Goal: Task Accomplishment & Management: Manage account settings

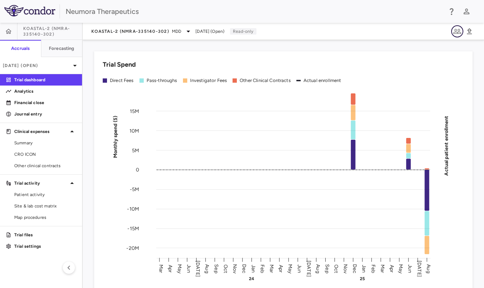
click at [453, 31] on button "button" at bounding box center [458, 31] width 12 height 12
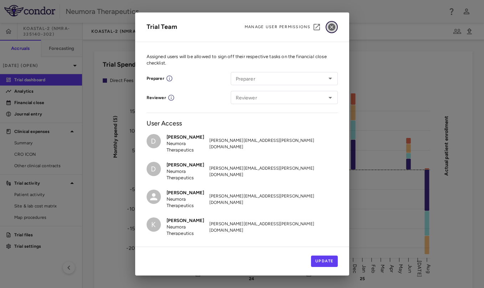
click at [331, 30] on icon "button" at bounding box center [331, 27] width 7 height 7
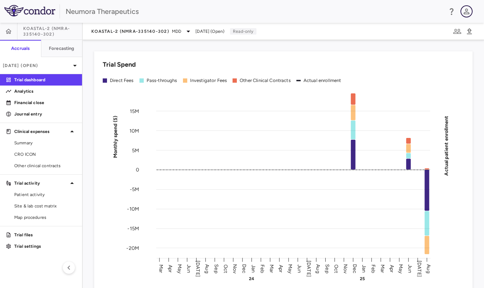
click at [465, 14] on icon "button" at bounding box center [467, 11] width 9 height 9
click at [270, 23] on div at bounding box center [242, 144] width 484 height 288
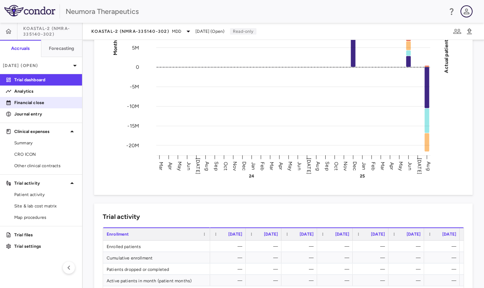
scroll to position [477, 0]
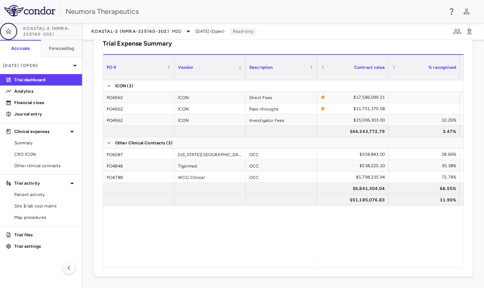
click at [12, 34] on button "button" at bounding box center [8, 31] width 17 height 17
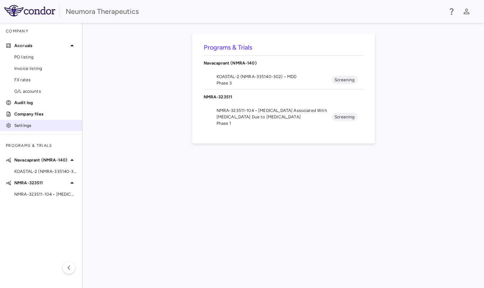
click at [31, 123] on p "Settings" at bounding box center [45, 125] width 62 height 6
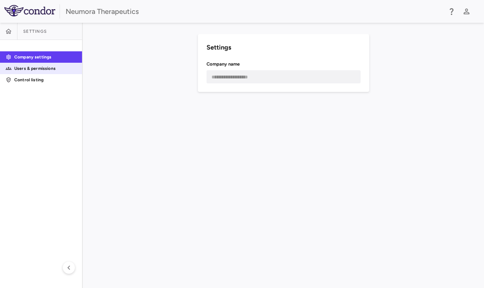
click at [41, 70] on p "Users & permissions" at bounding box center [45, 68] width 62 height 6
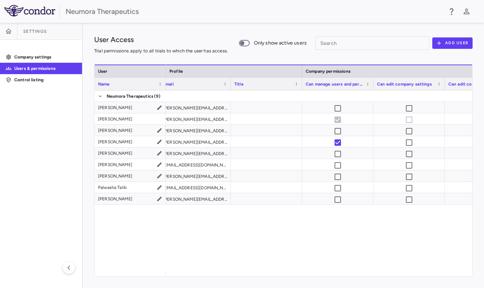
scroll to position [0, 247]
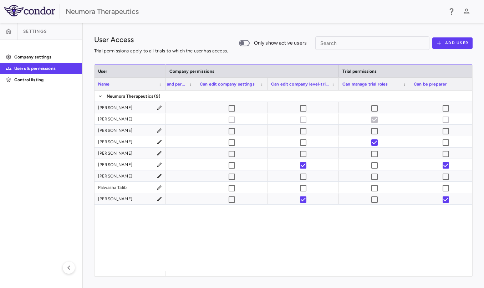
click at [319, 85] on span "Can edit company level-trial info" at bounding box center [300, 84] width 58 height 5
click at [110, 82] on div "Name" at bounding box center [127, 84] width 58 height 9
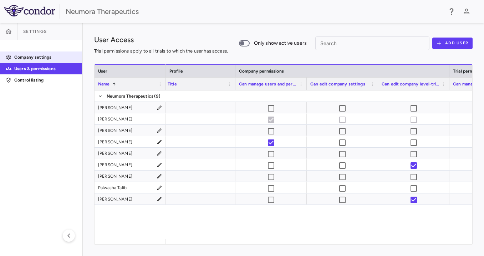
click at [22, 57] on p "Company settings" at bounding box center [45, 57] width 62 height 6
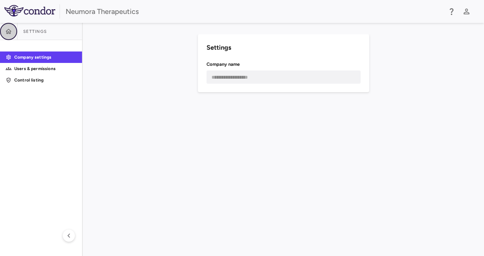
click at [7, 29] on icon "button" at bounding box center [8, 31] width 7 height 7
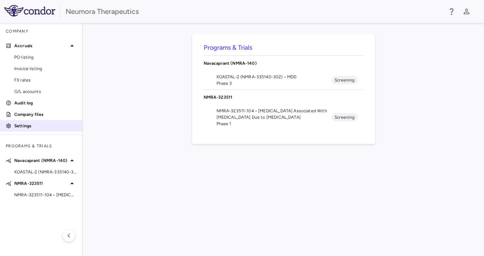
click at [30, 127] on p "Settings" at bounding box center [45, 125] width 62 height 6
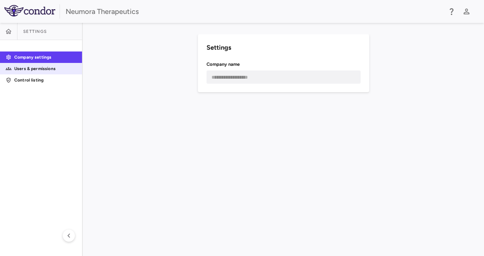
click at [42, 70] on p "Users & permissions" at bounding box center [45, 68] width 62 height 6
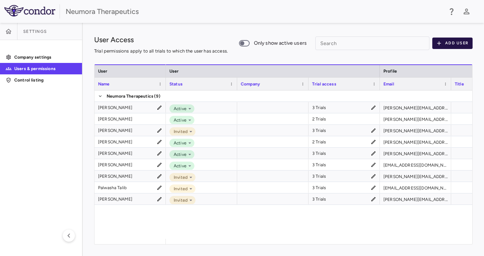
click at [449, 45] on button "Add User" at bounding box center [453, 42] width 40 height 11
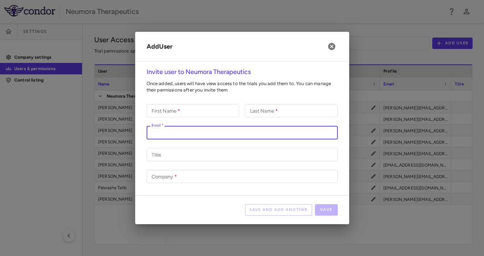
click at [207, 134] on input "Email   *" at bounding box center [242, 132] width 191 height 13
paste input "**********"
type input "**********"
click at [210, 112] on input "First Name   *" at bounding box center [193, 110] width 93 height 13
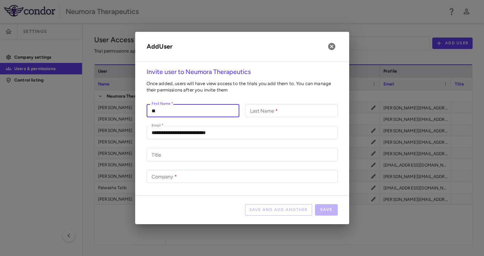
type input "*"
type input "*******"
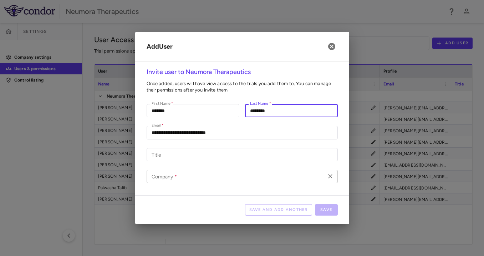
type input "********"
click at [177, 177] on input "Company   *" at bounding box center [236, 176] width 175 height 9
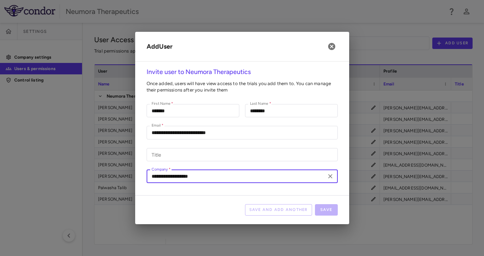
type input "**********"
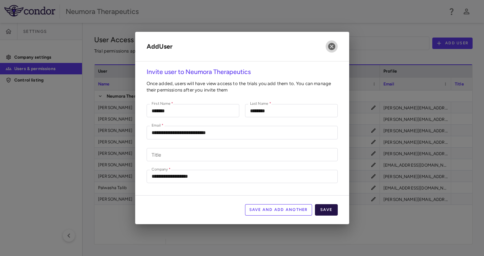
click at [330, 210] on button "Save" at bounding box center [326, 209] width 23 height 11
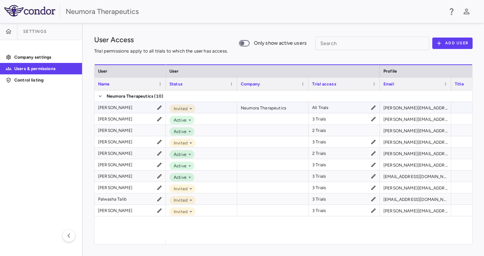
click at [275, 107] on div "Neumora Therapeutics" at bounding box center [272, 107] width 71 height 11
click at [288, 107] on div "Neumora Therapeutics" at bounding box center [272, 107] width 71 height 11
click at [158, 108] on icon at bounding box center [159, 107] width 4 height 4
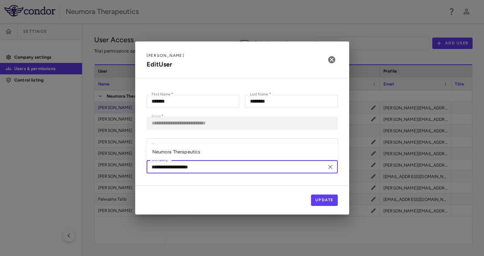
drag, startPoint x: 235, startPoint y: 168, endPoint x: 156, endPoint y: 163, distance: 79.0
click at [151, 162] on div "**********" at bounding box center [242, 166] width 191 height 13
click at [317, 195] on button "Update" at bounding box center [324, 199] width 27 height 11
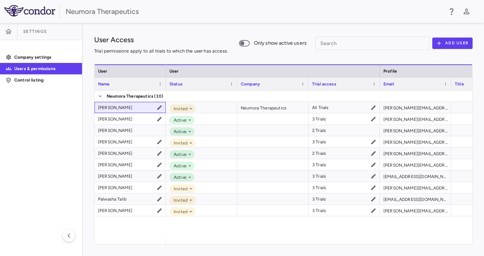
scroll to position [0, 40]
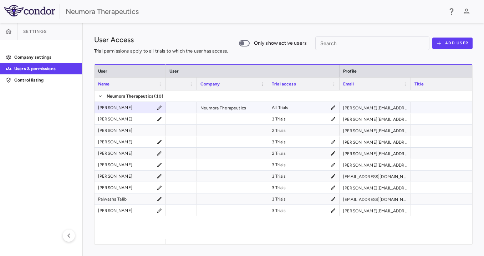
click at [332, 107] on icon at bounding box center [333, 107] width 4 height 4
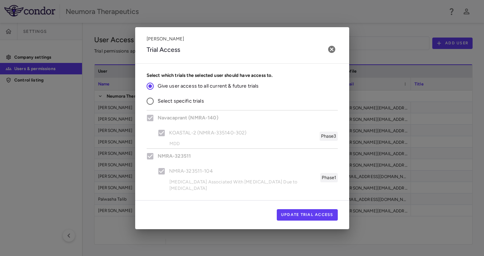
click at [193, 105] on span "Select specific trials" at bounding box center [181, 101] width 46 height 8
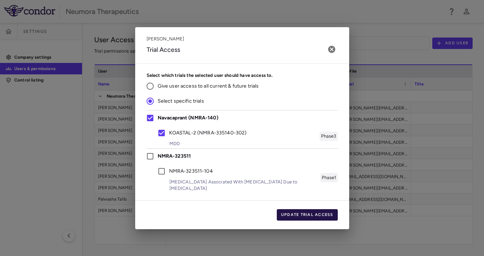
click at [314, 213] on button "Update Trial Access" at bounding box center [307, 214] width 61 height 11
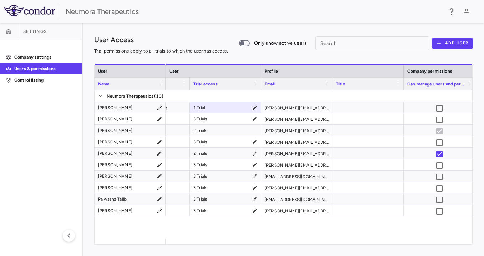
scroll to position [0, 155]
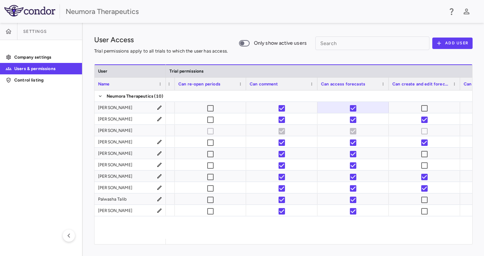
click at [348, 228] on div at bounding box center [319, 164] width 307 height 148
click at [36, 60] on p "Company settings" at bounding box center [45, 57] width 62 height 6
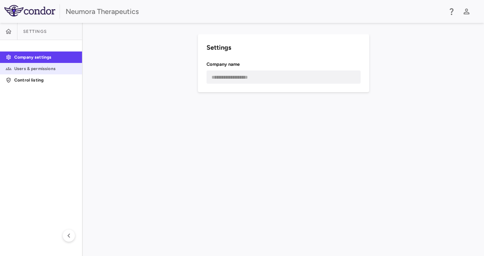
click at [35, 66] on p "Users & permissions" at bounding box center [45, 68] width 62 height 6
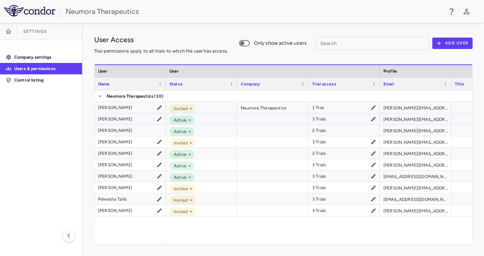
click at [374, 119] on icon at bounding box center [374, 119] width 6 height 6
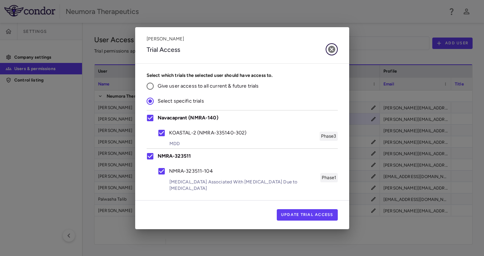
click at [331, 53] on icon "button" at bounding box center [332, 49] width 9 height 9
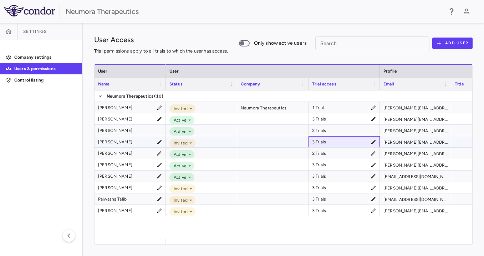
click at [374, 144] on icon at bounding box center [374, 142] width 6 height 6
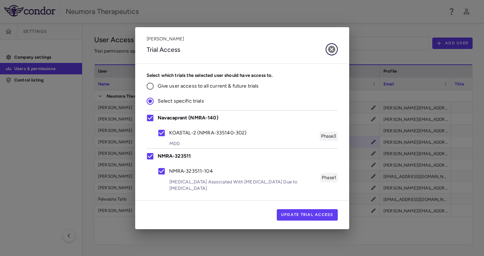
click at [332, 52] on icon "button" at bounding box center [332, 49] width 9 height 9
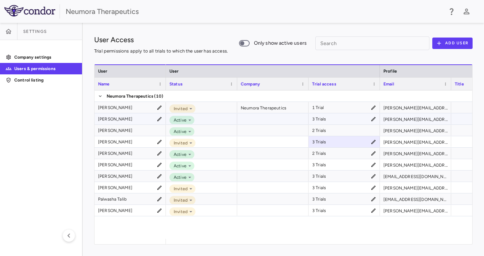
click at [160, 119] on icon at bounding box center [160, 119] width 6 height 6
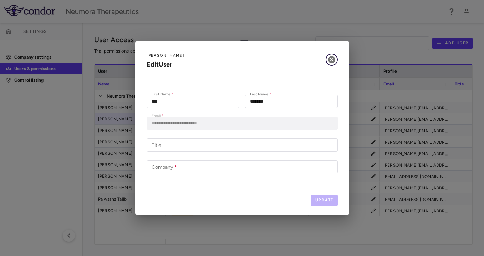
click at [329, 59] on icon "button" at bounding box center [331, 59] width 7 height 7
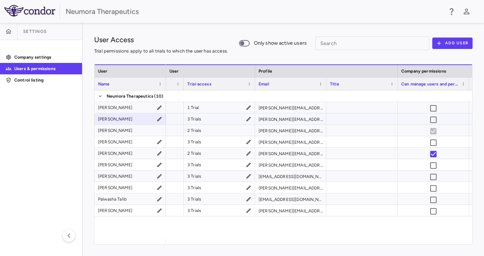
click at [248, 122] on div "3 Trials" at bounding box center [219, 119] width 64 height 10
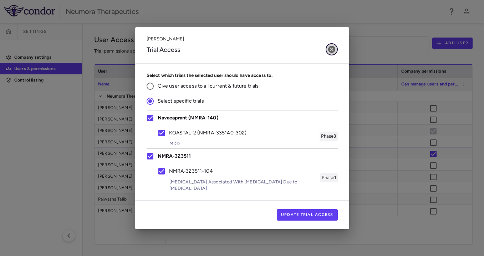
click at [331, 53] on icon "button" at bounding box center [331, 49] width 7 height 7
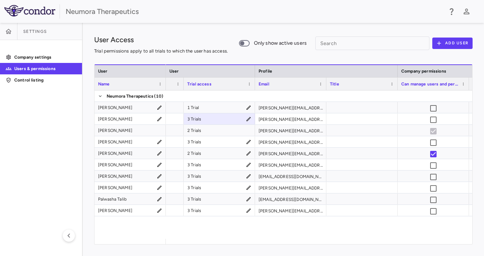
click at [286, 21] on div "Neumora Therapeutics" at bounding box center [242, 11] width 484 height 23
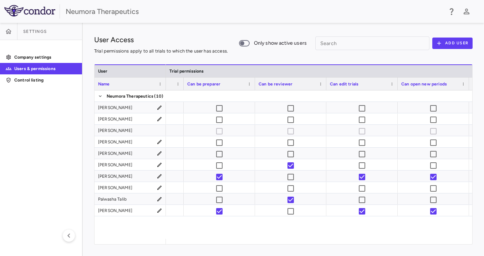
scroll to position [0, 624]
